Goal: Ask a question

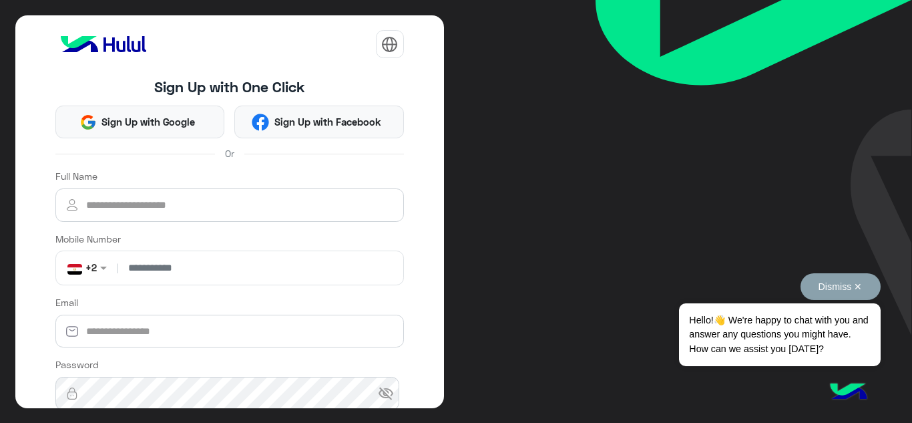
click at [775, 339] on span "Hello!👋 We're happy to chat with you and answer any questions you might have. H…" at bounding box center [779, 334] width 201 height 63
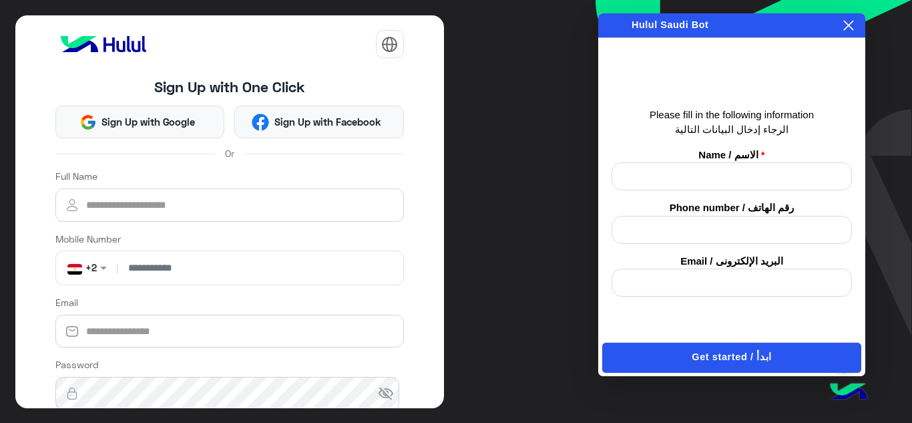
click at [727, 179] on input "text" at bounding box center [732, 176] width 240 height 28
type input "**********"
click at [700, 226] on input "text" at bounding box center [732, 230] width 240 height 28
type input "**********"
click at [728, 274] on input "email" at bounding box center [732, 282] width 240 height 28
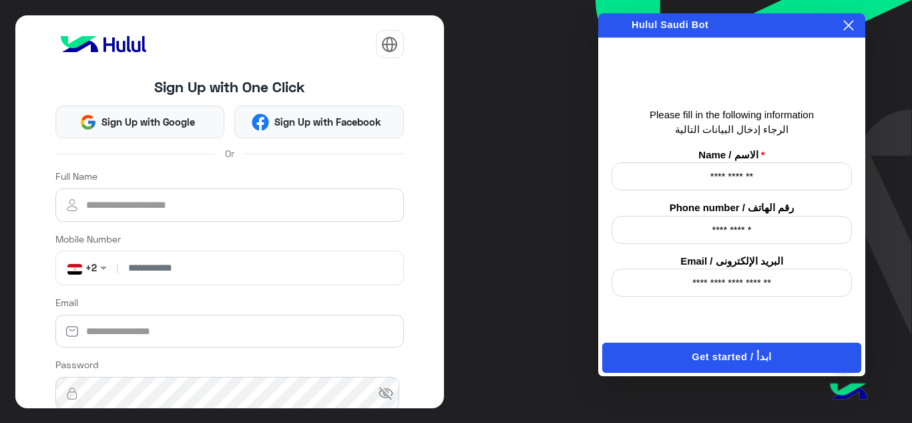
type input "**********"
click at [746, 349] on button "Get started / ابدأ" at bounding box center [731, 358] width 259 height 30
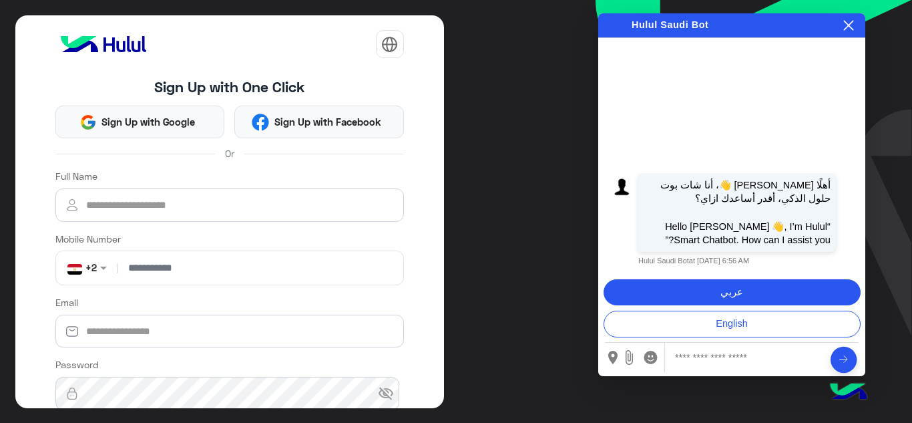
click at [737, 289] on button "عربي" at bounding box center [732, 292] width 257 height 27
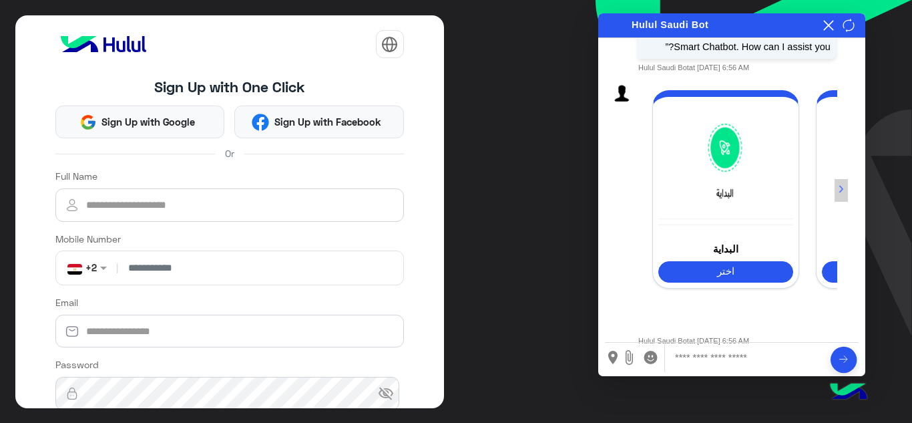
scroll to position [83, 0]
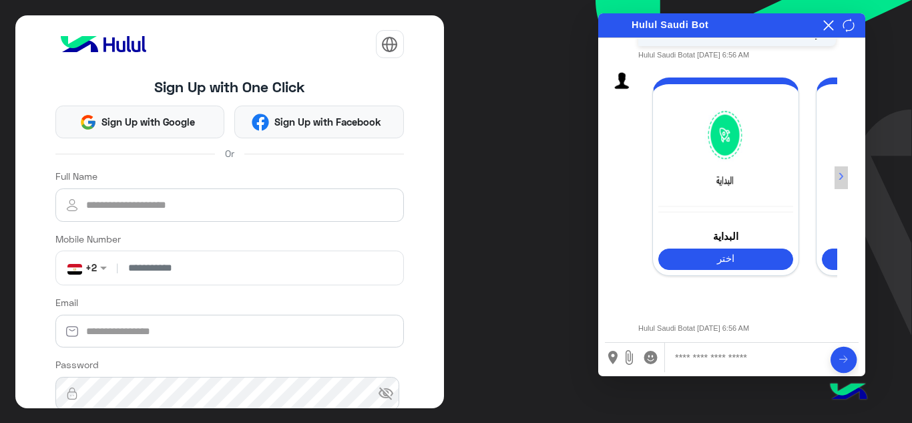
click at [844, 179] on button "›" at bounding box center [842, 177] width 14 height 23
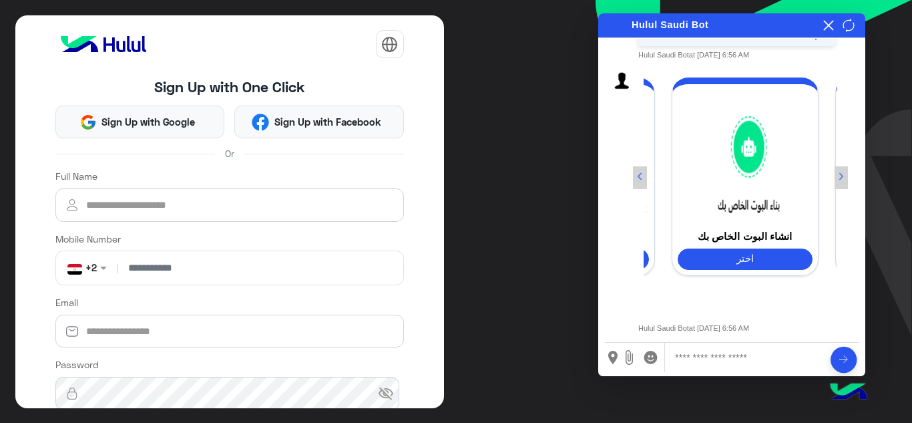
scroll to position [0, 153]
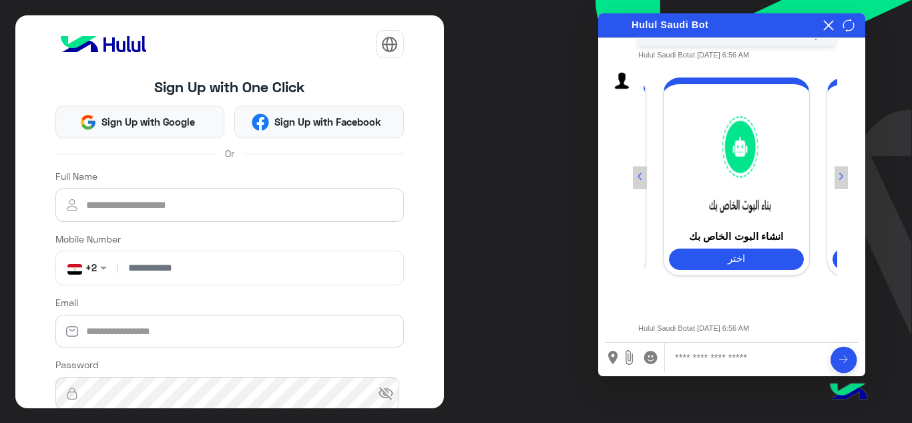
click at [844, 179] on button "›" at bounding box center [842, 177] width 14 height 23
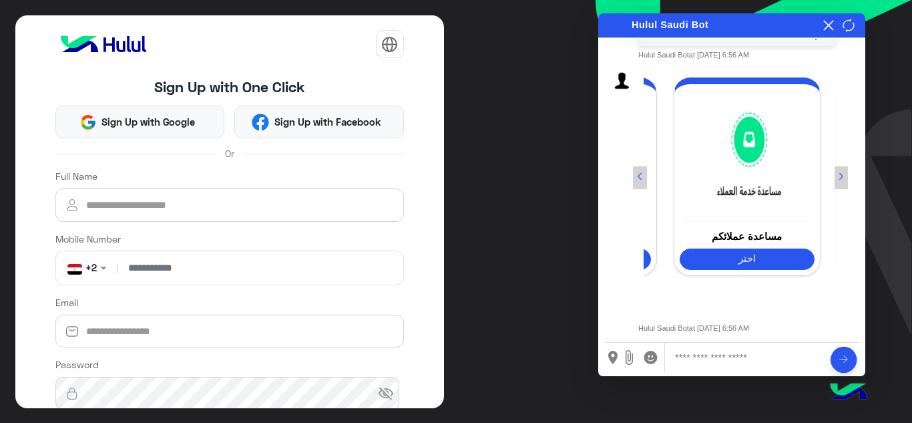
click at [844, 179] on button "›" at bounding box center [842, 177] width 14 height 23
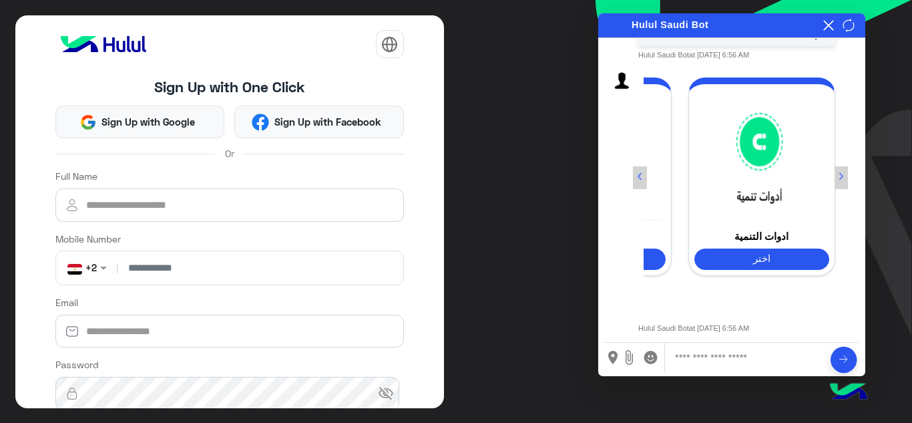
scroll to position [0, 459]
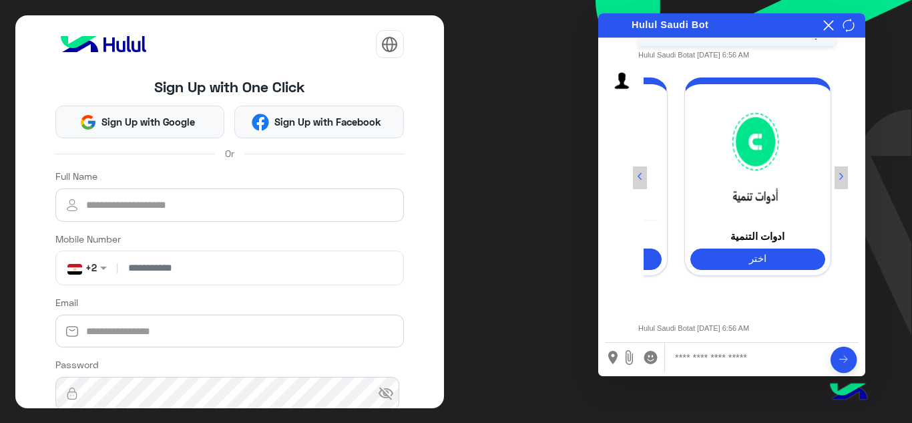
click at [844, 179] on button "›" at bounding box center [842, 177] width 14 height 23
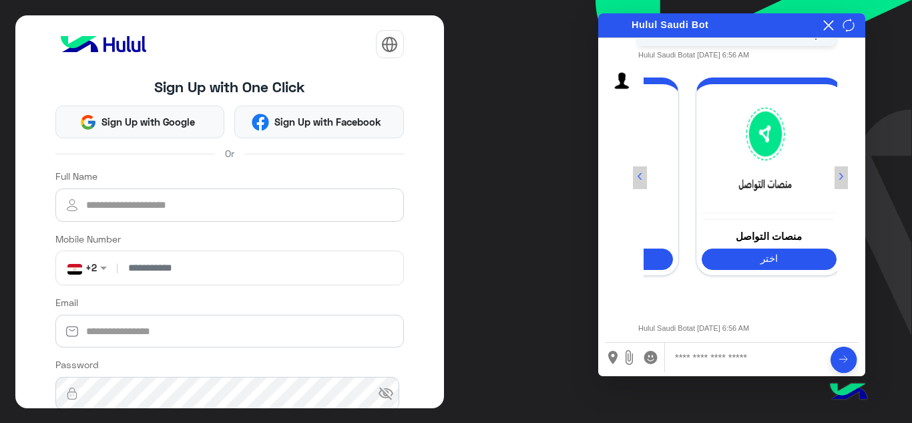
scroll to position [0, 612]
click at [844, 179] on button "›" at bounding box center [842, 177] width 14 height 23
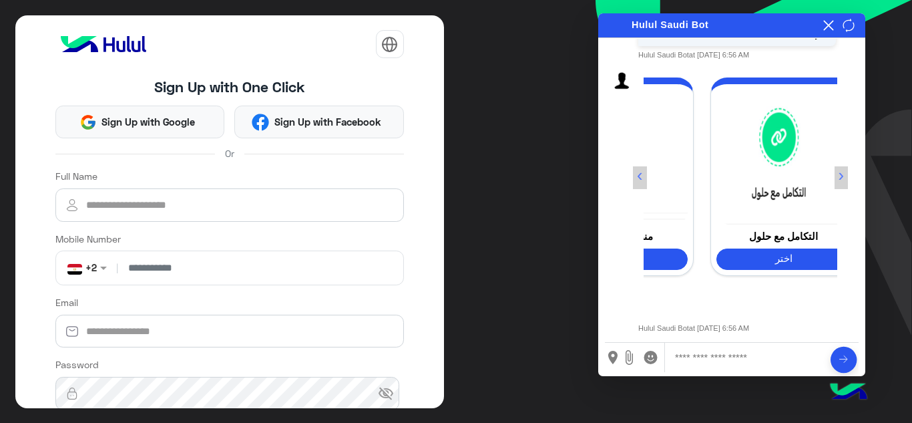
scroll to position [0, 765]
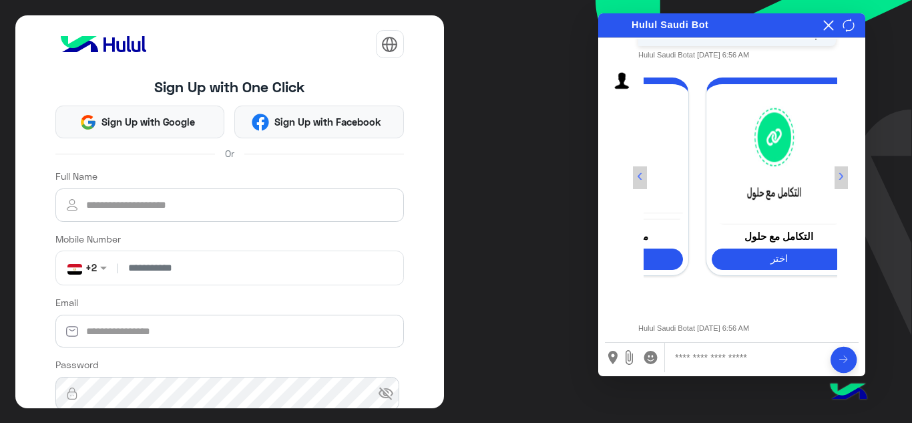
click at [844, 179] on button "›" at bounding box center [842, 177] width 14 height 23
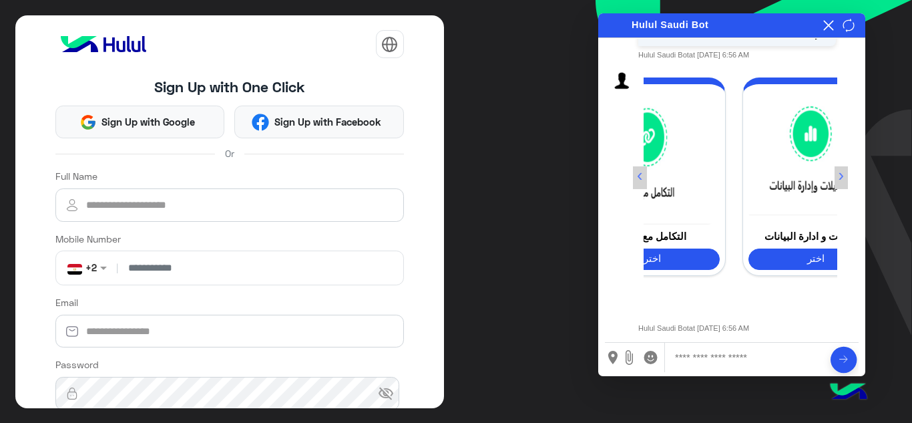
scroll to position [0, 918]
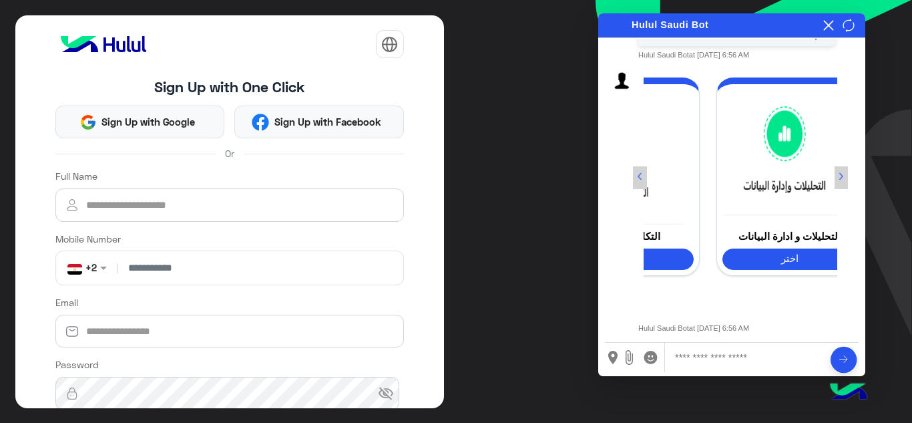
click at [844, 179] on button "›" at bounding box center [842, 177] width 14 height 23
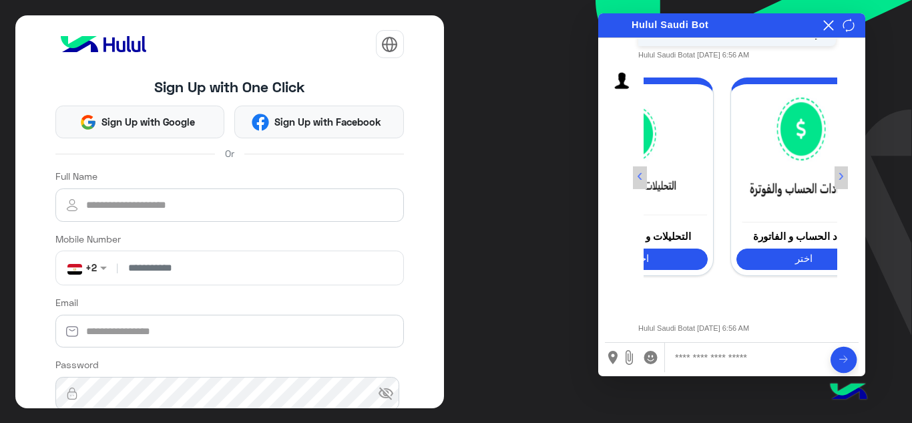
scroll to position [0, 1071]
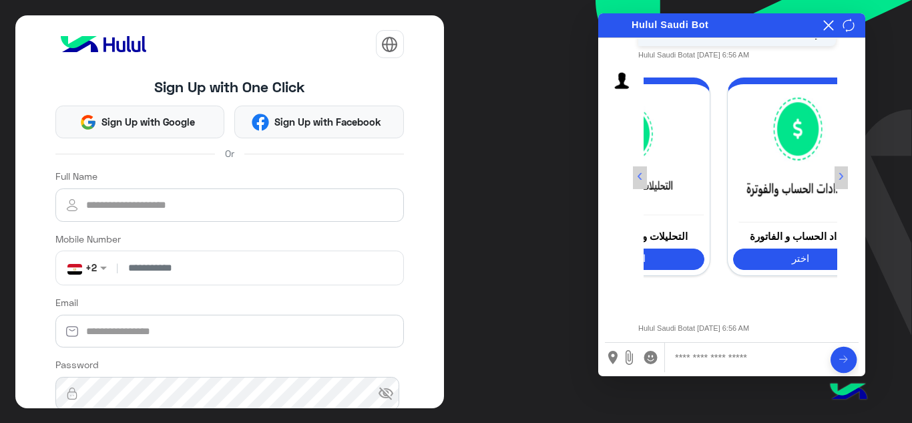
click at [844, 179] on button "›" at bounding box center [842, 177] width 14 height 23
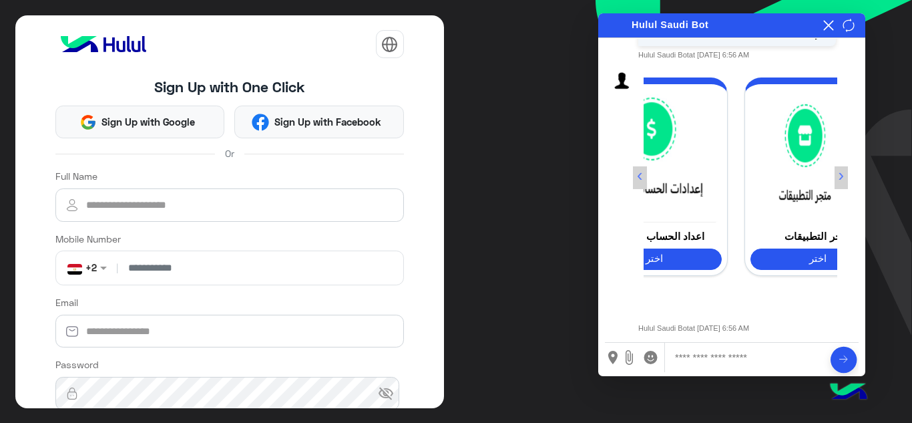
scroll to position [0, 1223]
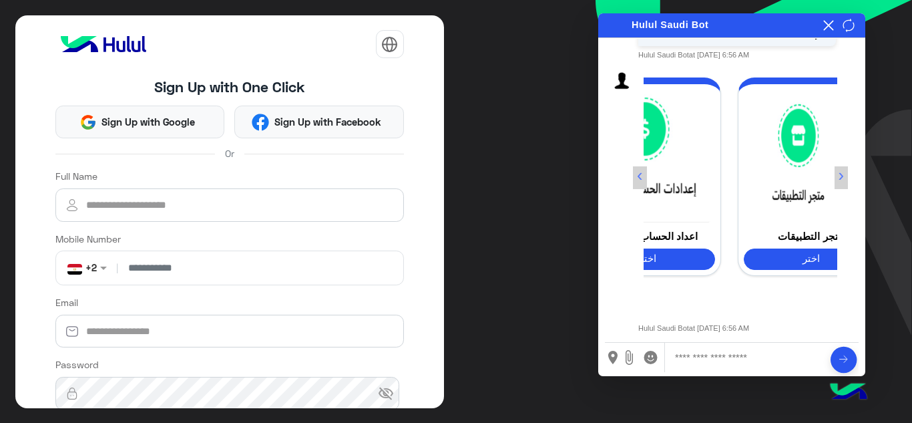
click at [642, 172] on button "‹" at bounding box center [640, 177] width 14 height 23
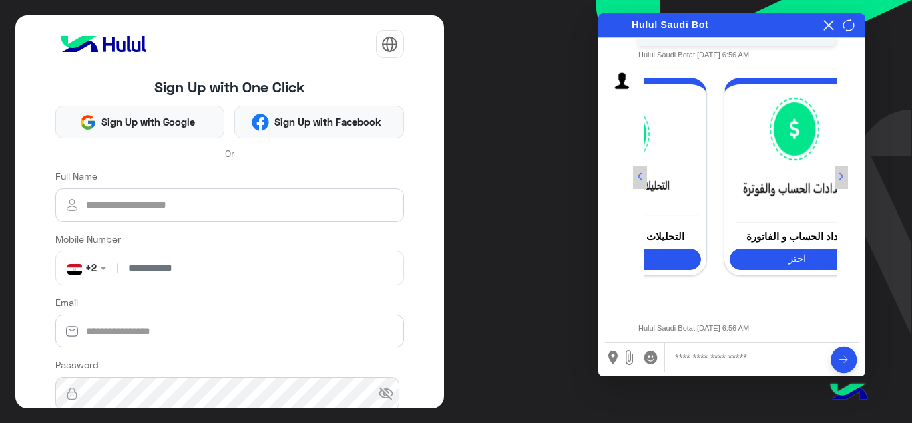
scroll to position [0, 1071]
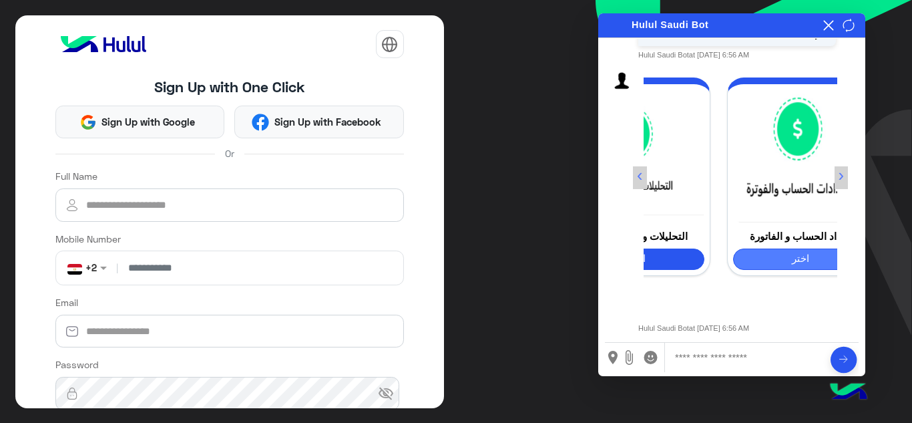
click at [789, 258] on button "اختر" at bounding box center [800, 258] width 135 height 21
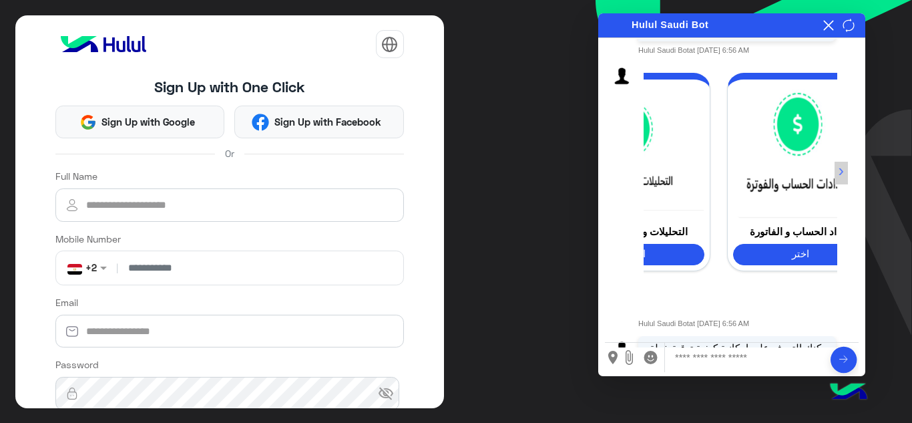
scroll to position [225, 0]
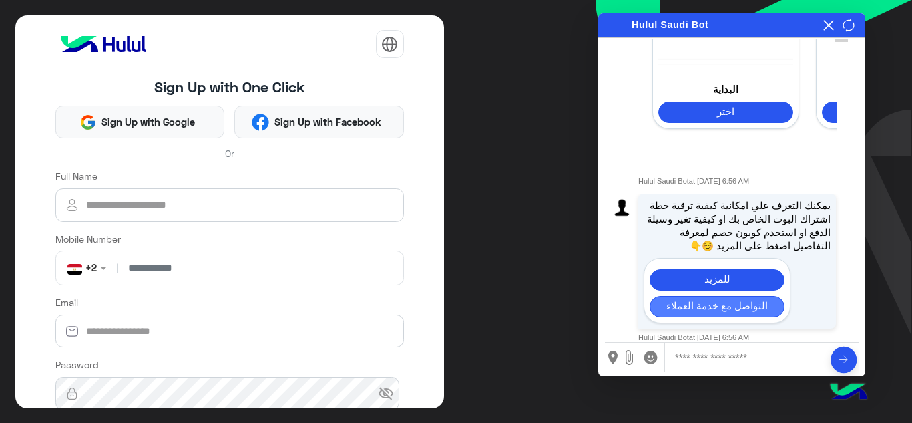
click at [729, 297] on button "التواصل مع خدمة العملاء" at bounding box center [717, 306] width 135 height 21
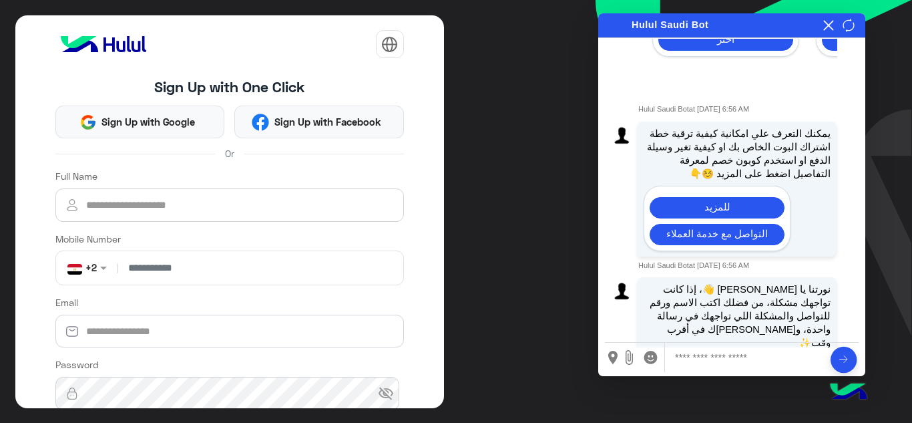
click at [700, 355] on input "text" at bounding box center [747, 357] width 144 height 29
type input "*"
type input "**********"
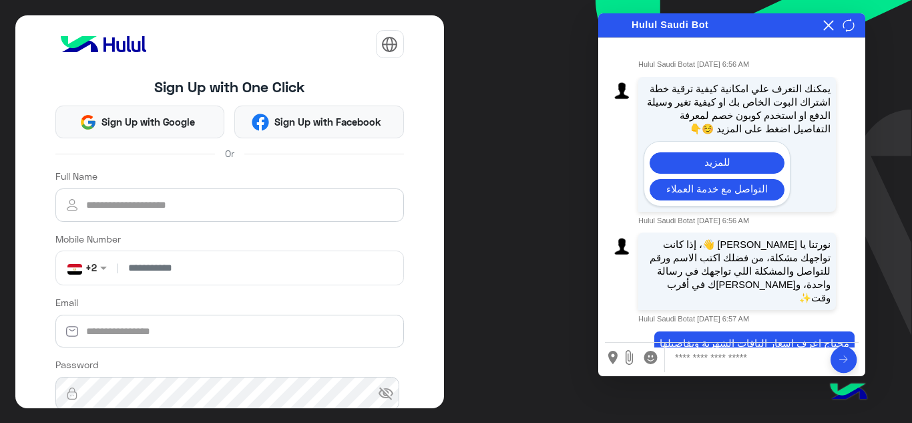
scroll to position [500, 0]
